Goal: Navigation & Orientation: Find specific page/section

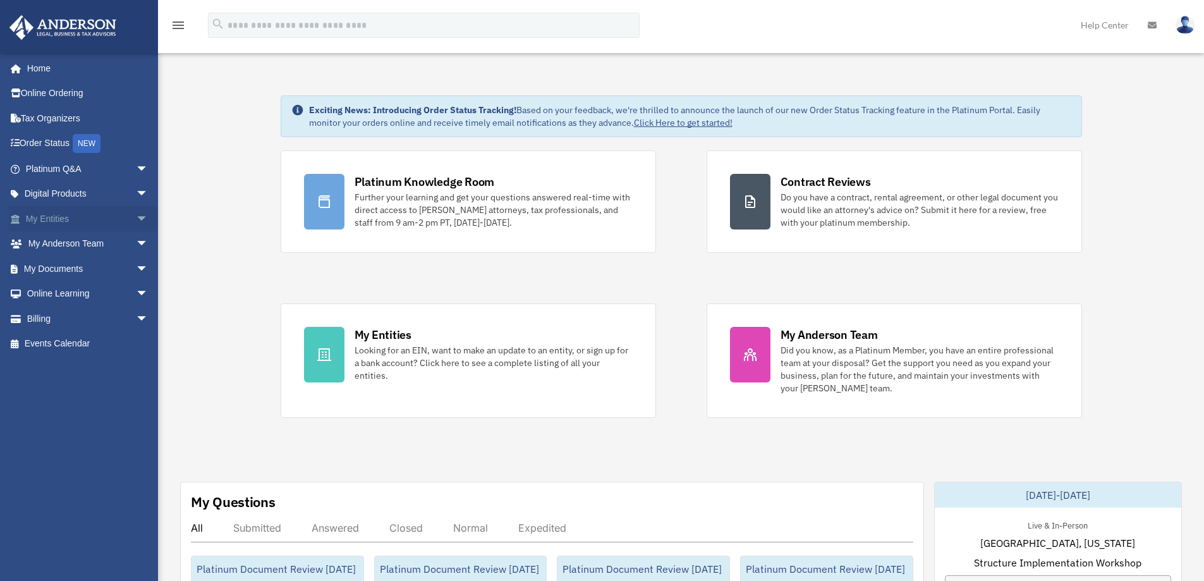
click at [77, 221] on link "My Entities arrow_drop_down" at bounding box center [88, 218] width 159 height 25
click at [42, 223] on link "My Entities arrow_drop_down" at bounding box center [88, 218] width 159 height 25
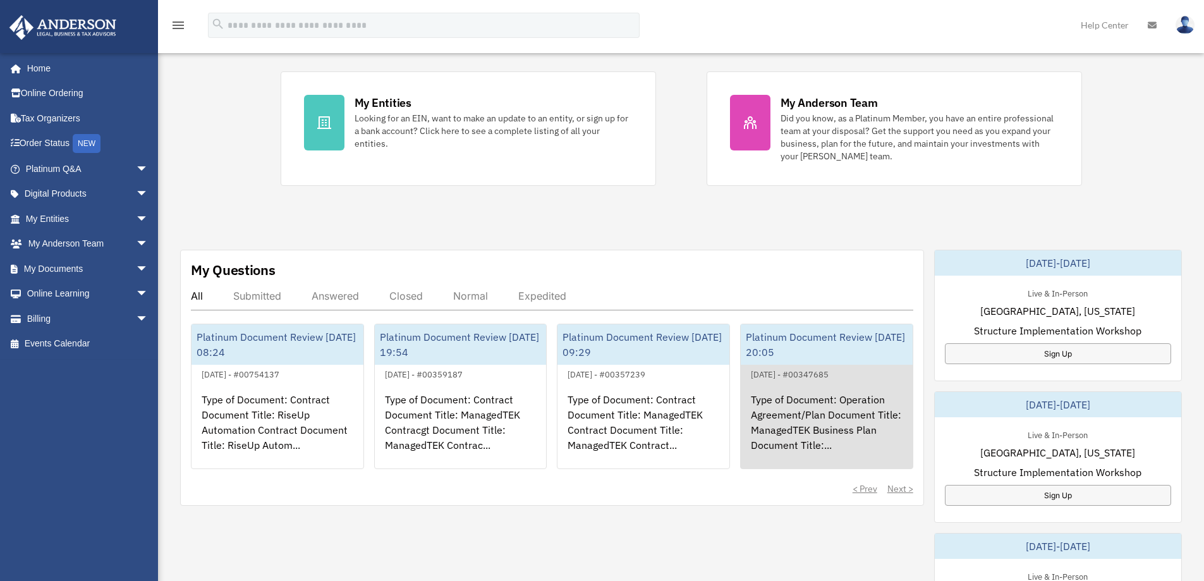
scroll to position [253, 0]
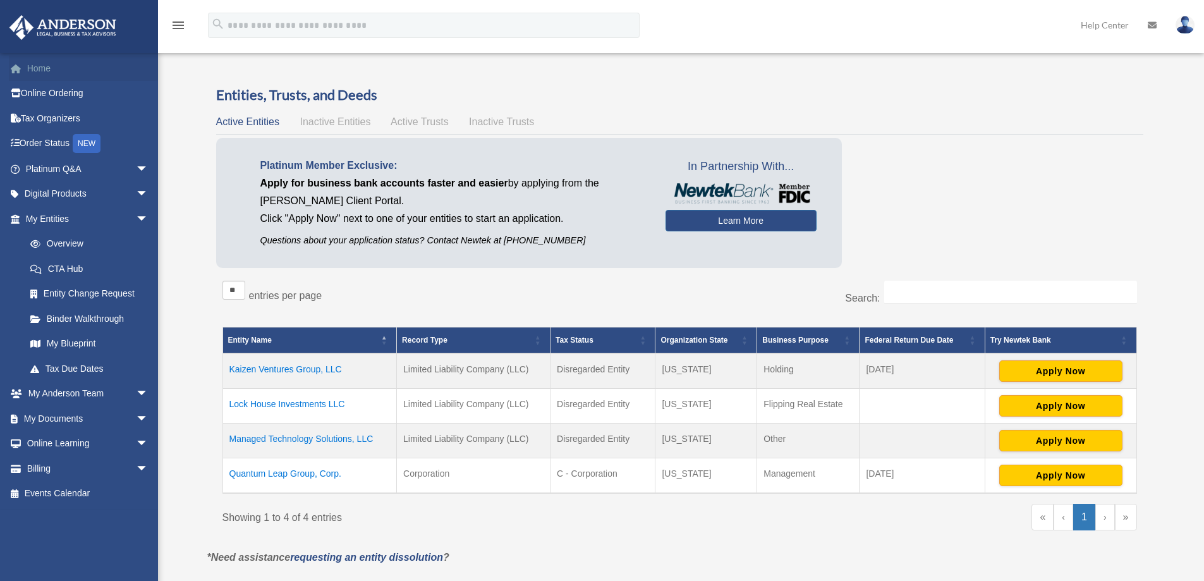
click at [50, 68] on link "Home" at bounding box center [88, 68] width 159 height 25
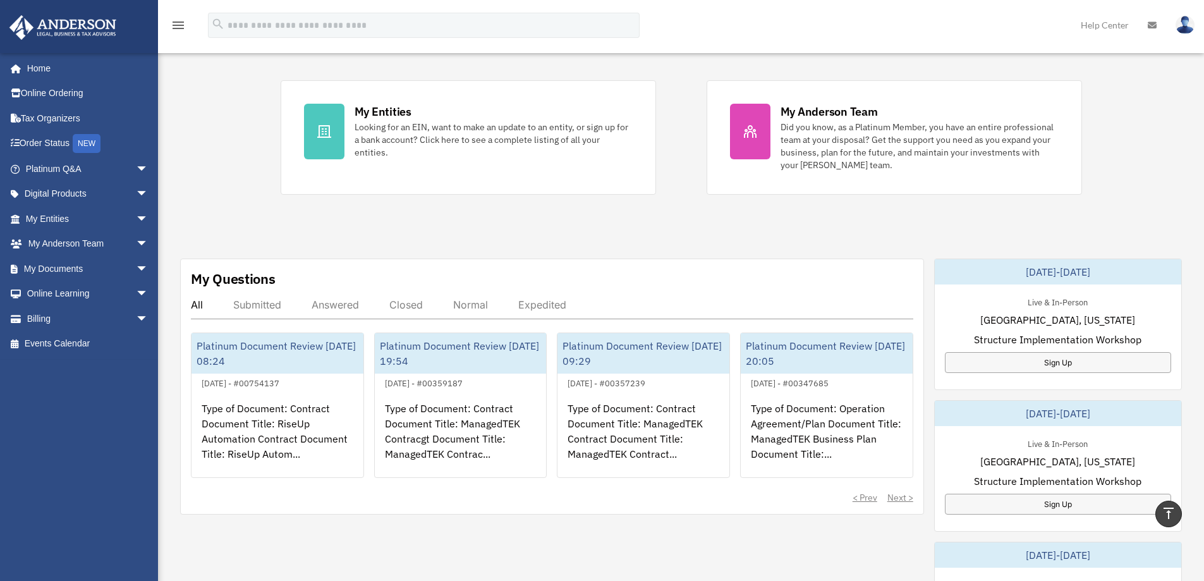
scroll to position [190, 0]
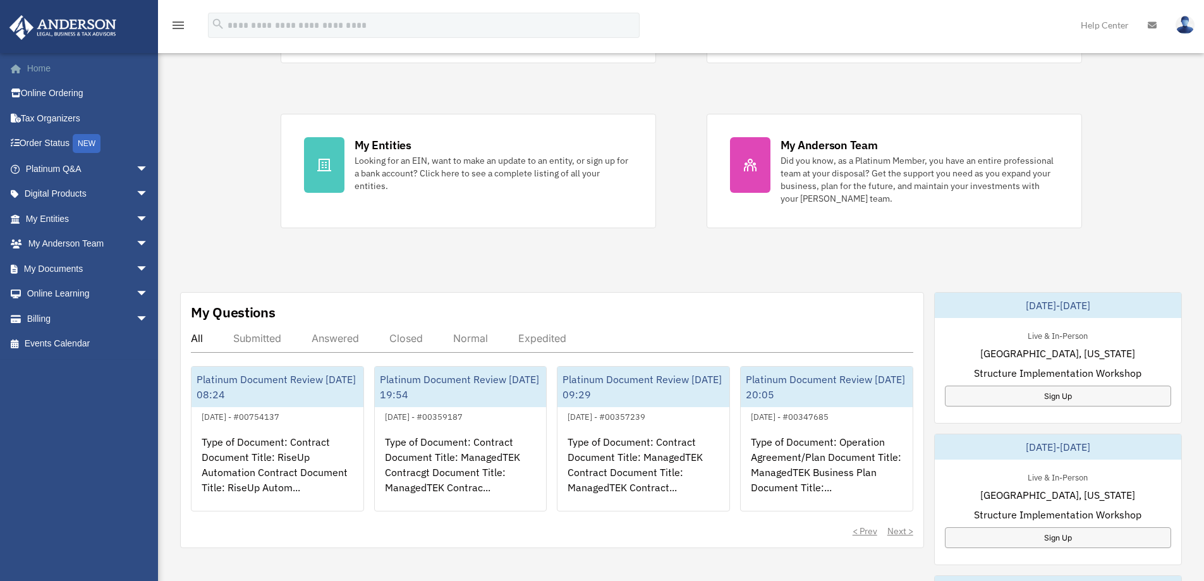
click at [54, 66] on link "Home" at bounding box center [88, 68] width 159 height 25
